Goal: Information Seeking & Learning: Learn about a topic

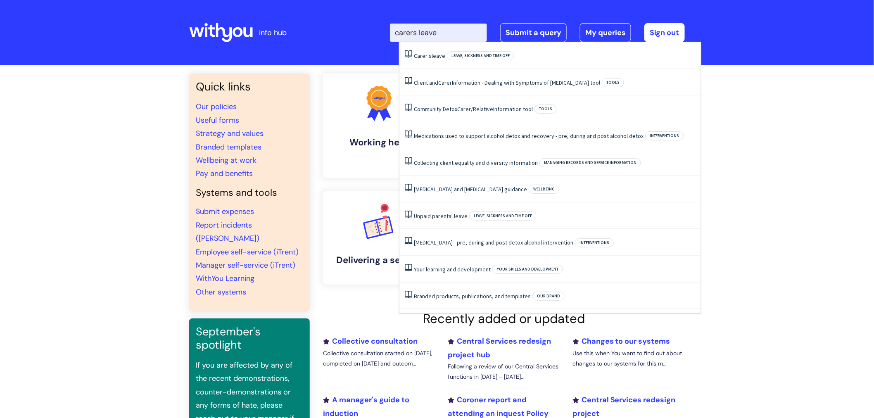
type input "carers leave"
click button "Search" at bounding box center [0, 0] width 0 height 0
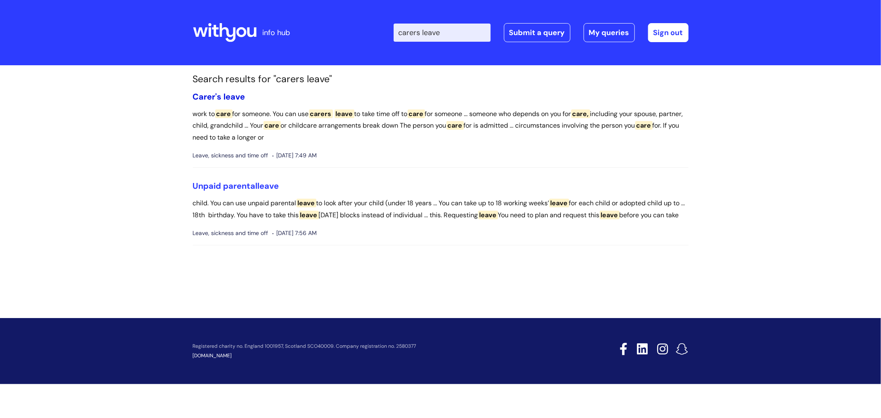
click at [204, 96] on span "Carer's" at bounding box center [207, 96] width 29 height 11
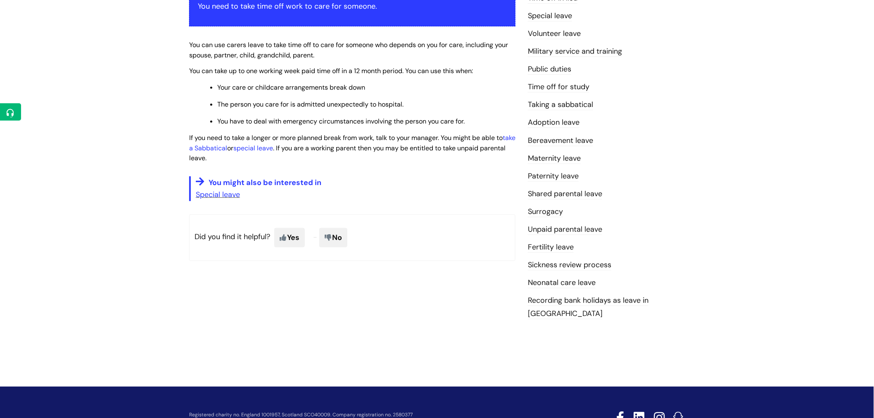
scroll to position [138, 0]
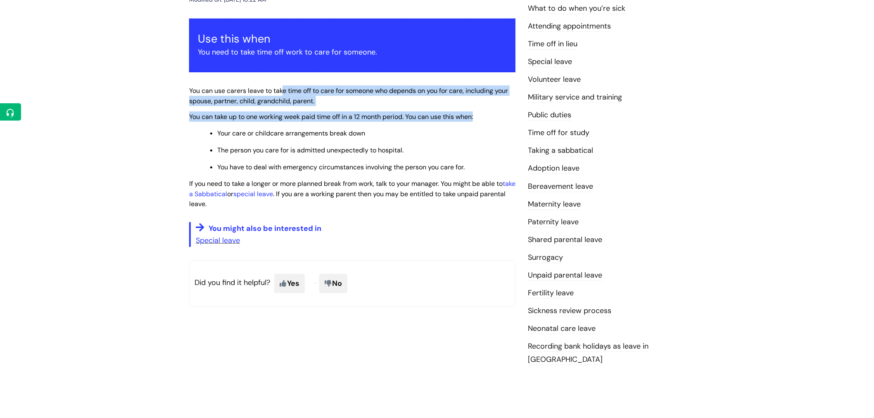
drag, startPoint x: 283, startPoint y: 80, endPoint x: 335, endPoint y: 125, distance: 68.9
click at [335, 125] on div "Use this when You need to take time off work to care for someone. You can use c…" at bounding box center [352, 133] width 326 height 229
